Goal: Check status: Check status

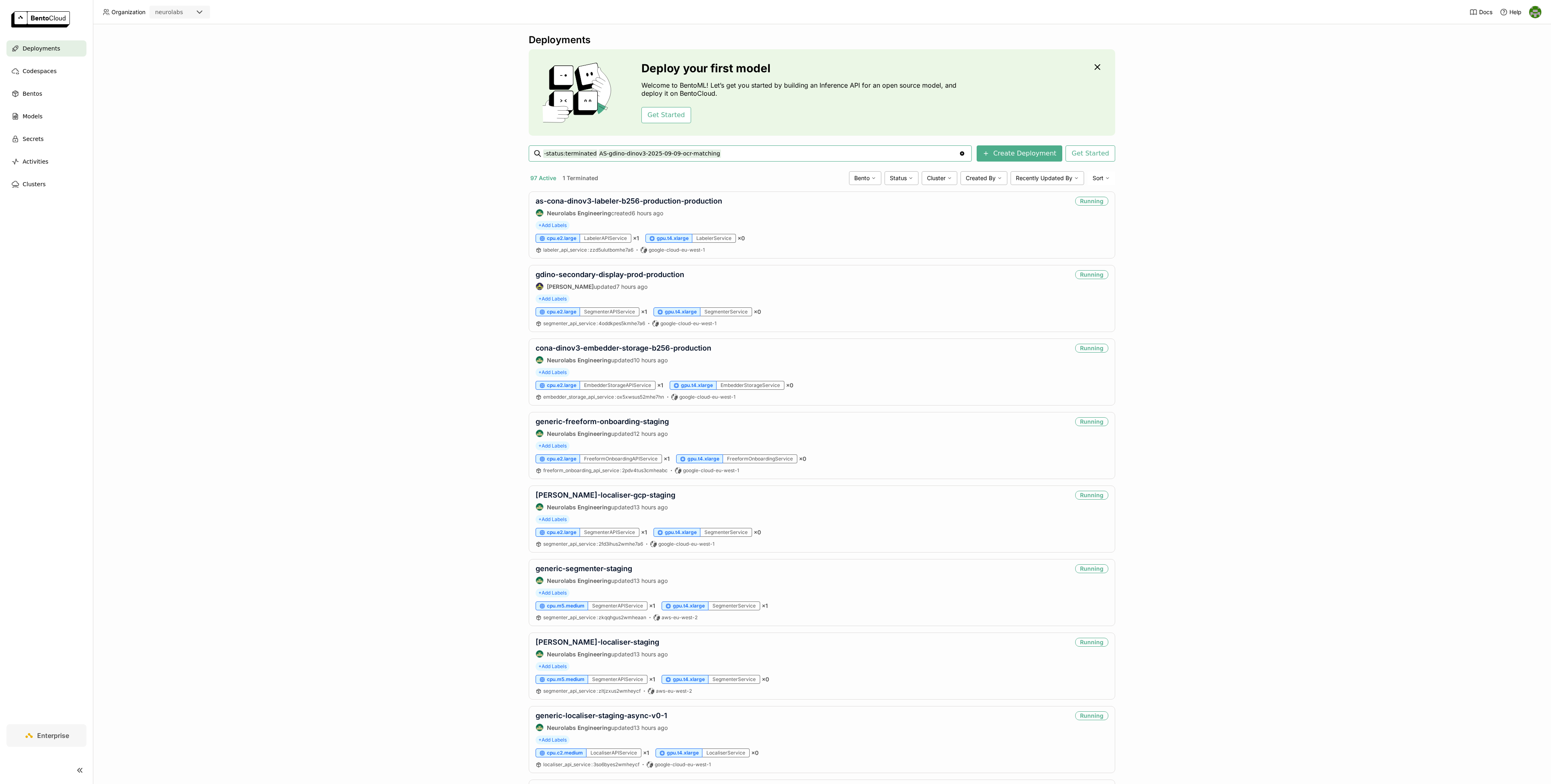
click at [603, 155] on input "-status:terminated AS-gdino-dinov3-2025-09-09-ocr-matching" at bounding box center [751, 153] width 416 height 13
type input "-status:terminated gdino-dinov3-2025-09-09-ocr-matching"
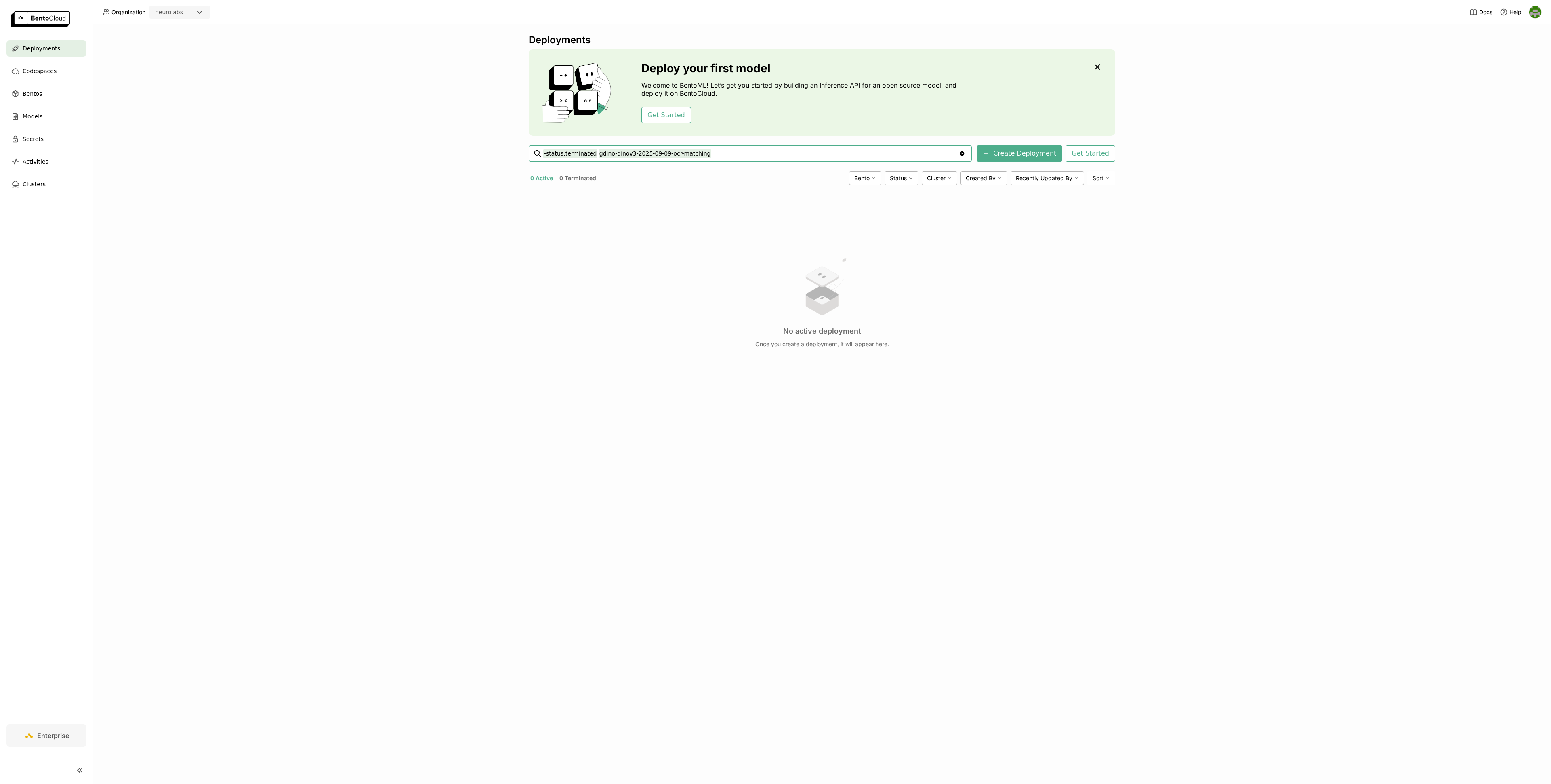
click at [716, 153] on input "-status:terminated gdino-dinov3-2025-09-09-ocr-matching" at bounding box center [751, 153] width 416 height 13
drag, startPoint x: 716, startPoint y: 153, endPoint x: 601, endPoint y: 155, distance: 115.0
click at [601, 155] on input "-status:terminated gdino-dinov3-2025-09-09-ocr-matching" at bounding box center [751, 153] width 416 height 13
paste input "cona-dinov3-labeler-b256-production"
type input "-status:terminated cona-dinov3-labeler-b256-production"
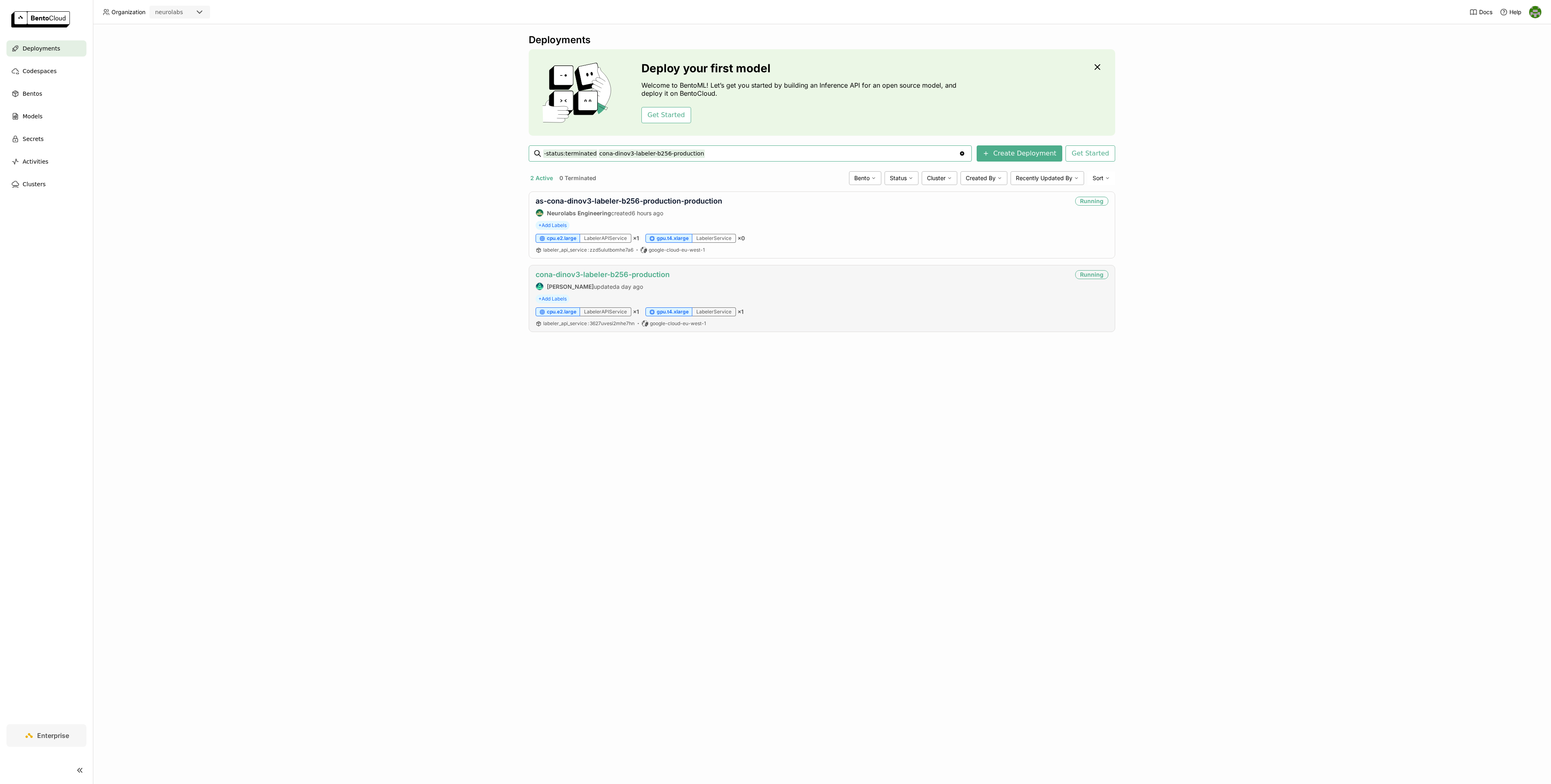
click at [641, 274] on link "cona-dinov3-labeler-b256-production" at bounding box center [603, 274] width 134 height 9
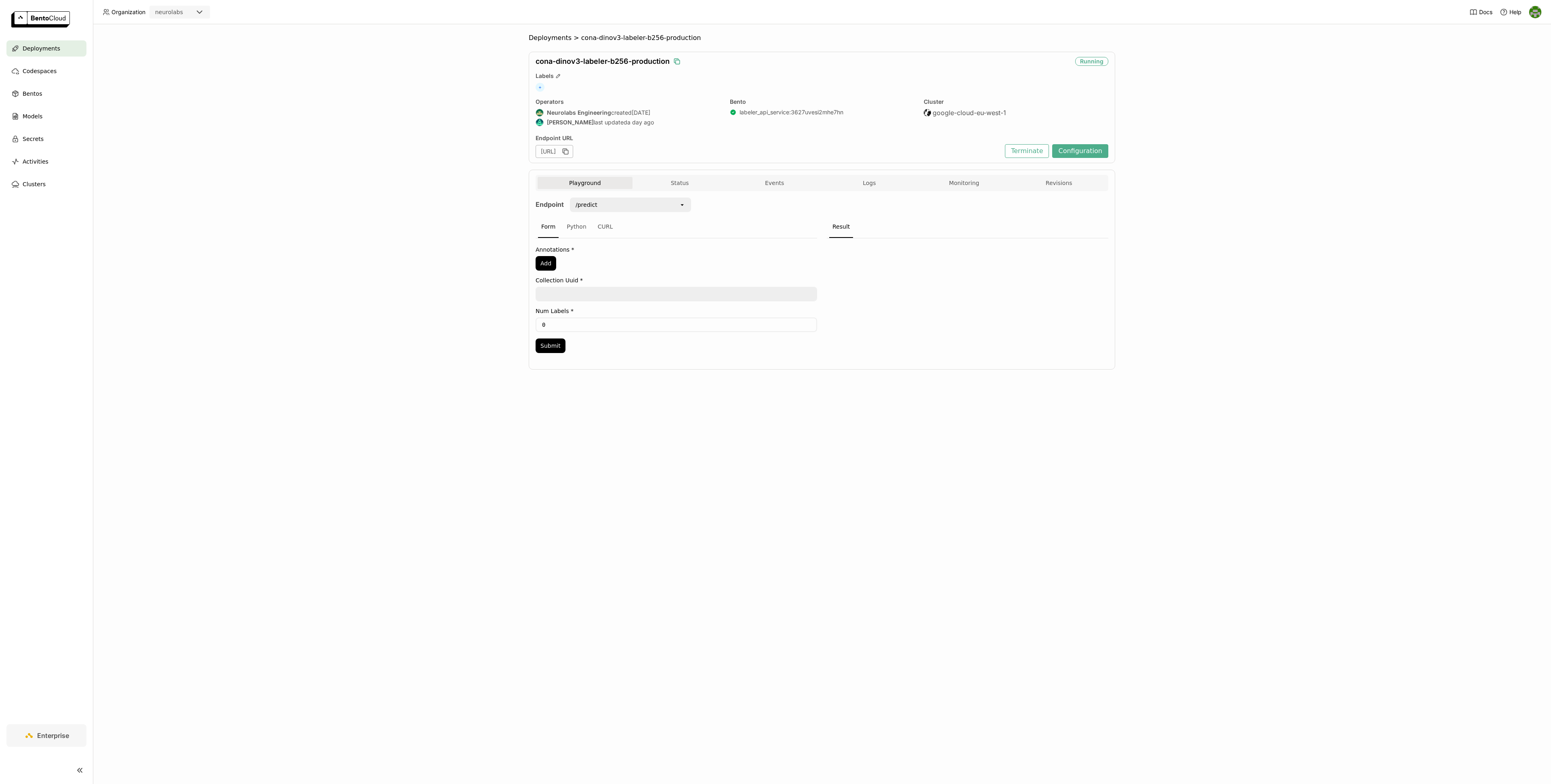
click at [678, 62] on icon "button" at bounding box center [677, 61] width 8 height 8
click at [676, 181] on button "Status" at bounding box center [680, 183] width 95 height 12
